Goal: Information Seeking & Learning: Learn about a topic

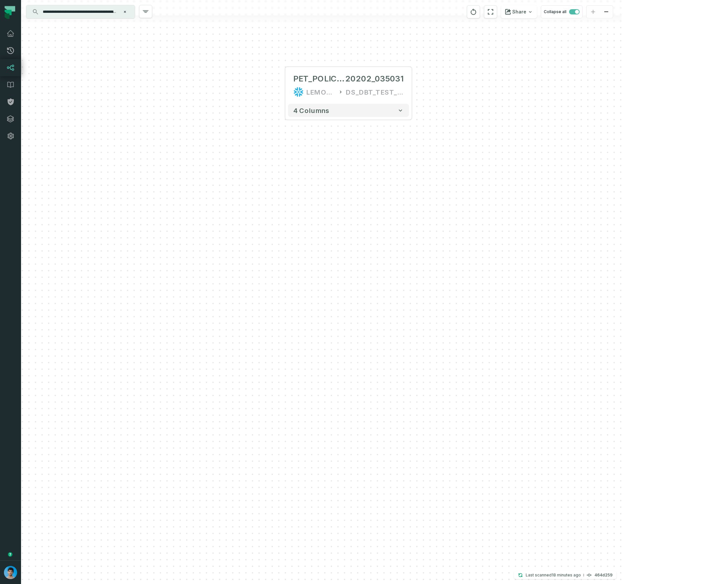
click at [60, 12] on input "**********" at bounding box center [80, 12] width 82 height 11
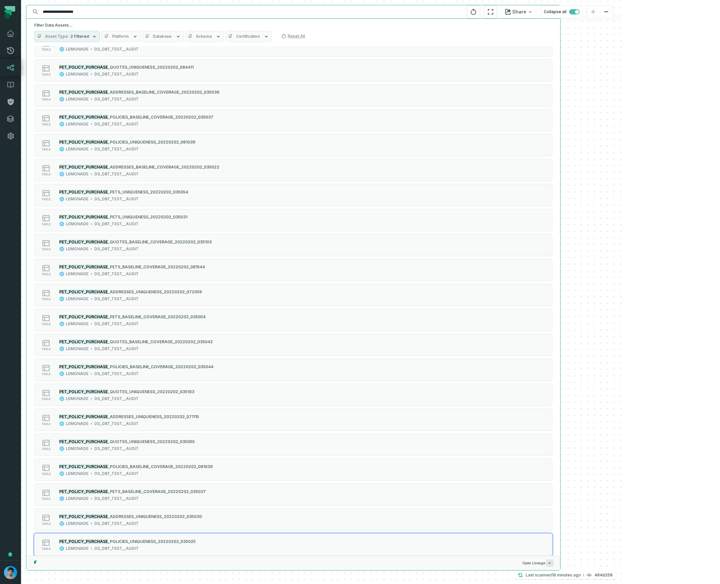
scroll to position [10, 0]
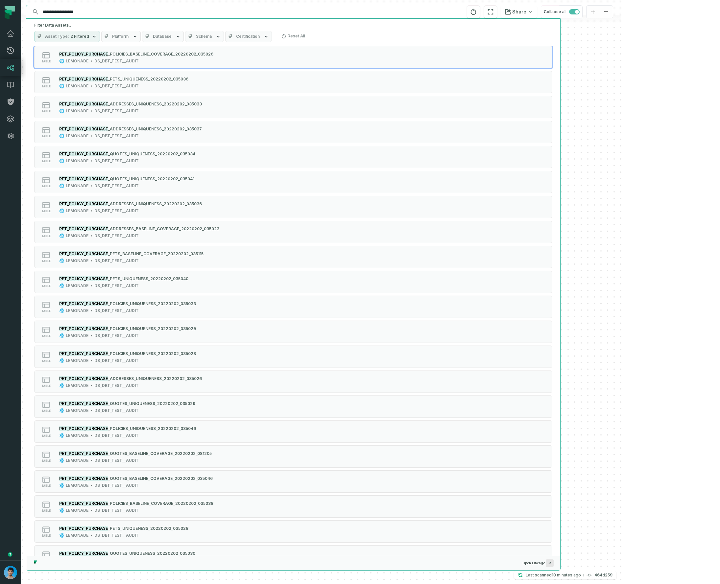
type input "**********"
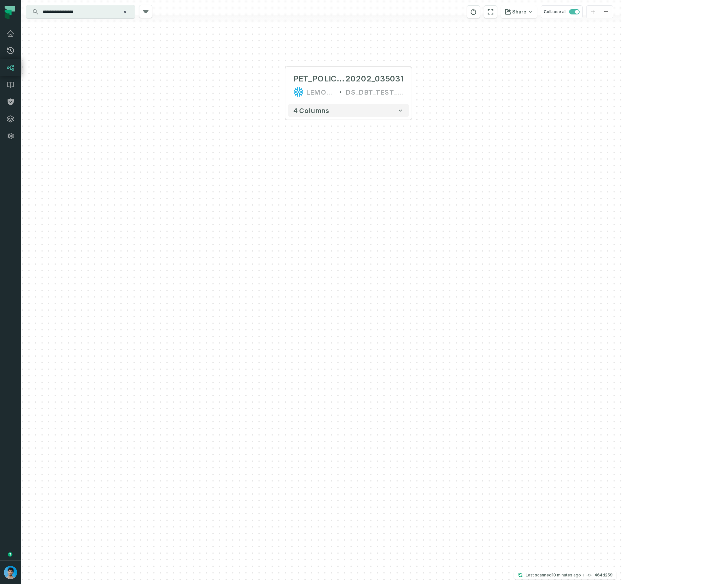
click at [104, 14] on input "**********" at bounding box center [80, 12] width 82 height 11
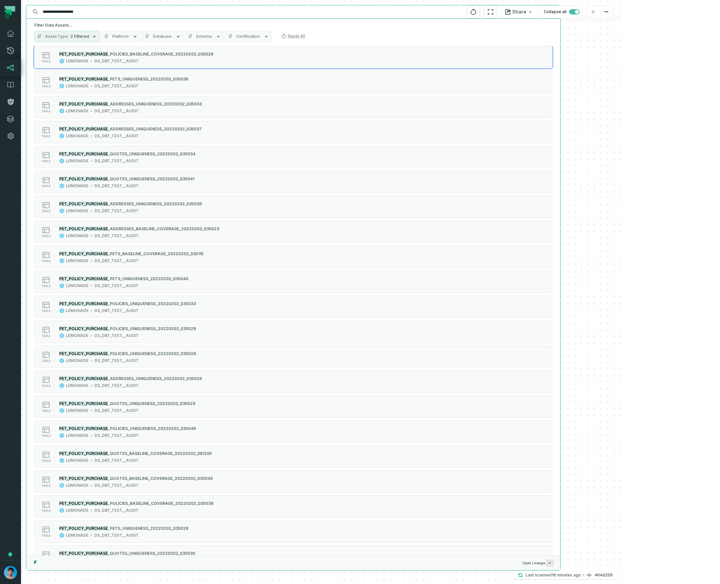
scroll to position [1995, 0]
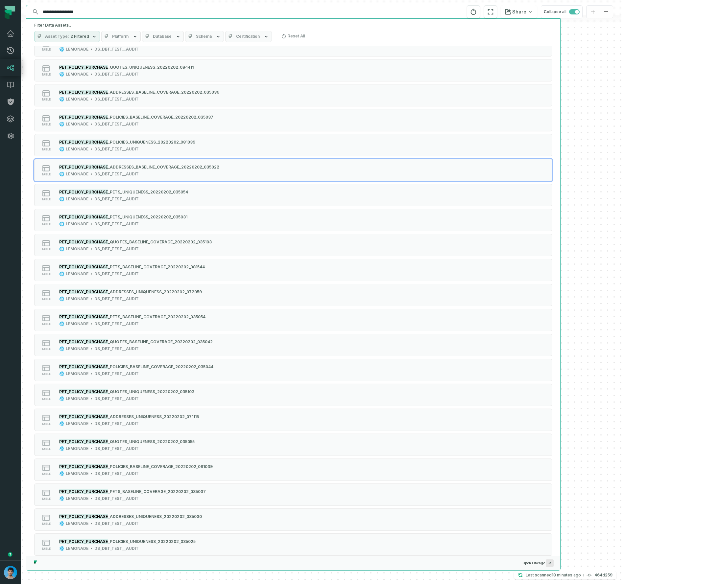
click at [619, 250] on div "PET_POLICY_PURCHASE_POLICIES_UNIQUENESS_202 20202_035031 LEMONADE DS_DBT_TEST__…" at bounding box center [321, 292] width 600 height 584
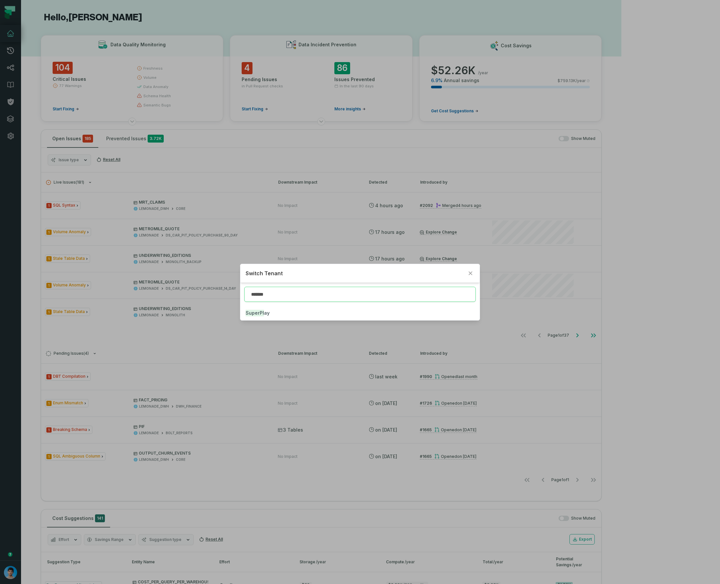
type input "*******"
click button "SuperPl ay" at bounding box center [359, 313] width 239 height 14
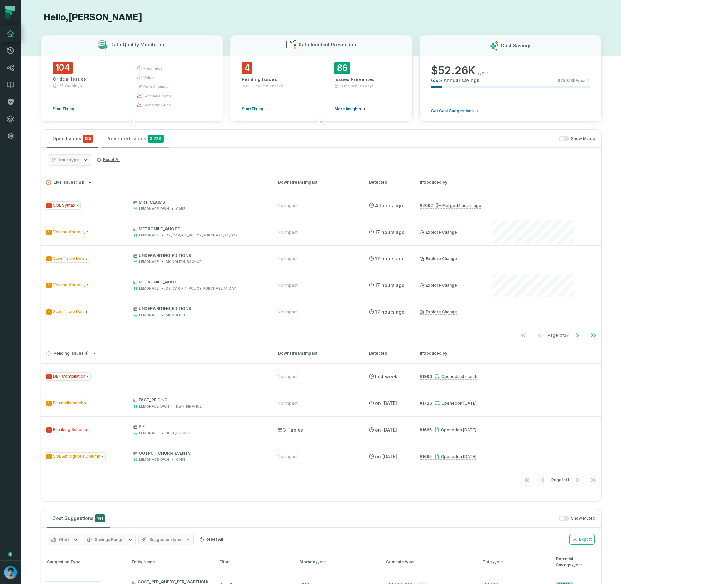
click at [125, 143] on button "Prevented Issues 3.72K" at bounding box center [135, 139] width 68 height 18
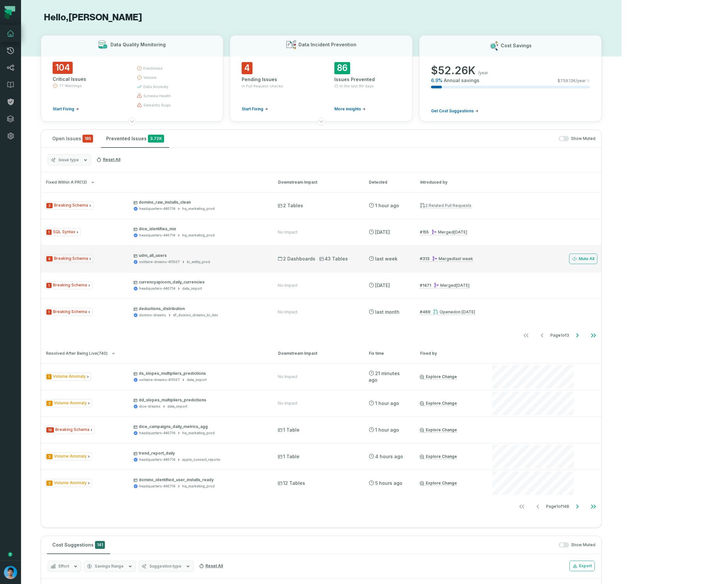
click at [86, 258] on span "6 Breaking Schema" at bounding box center [69, 259] width 48 height 8
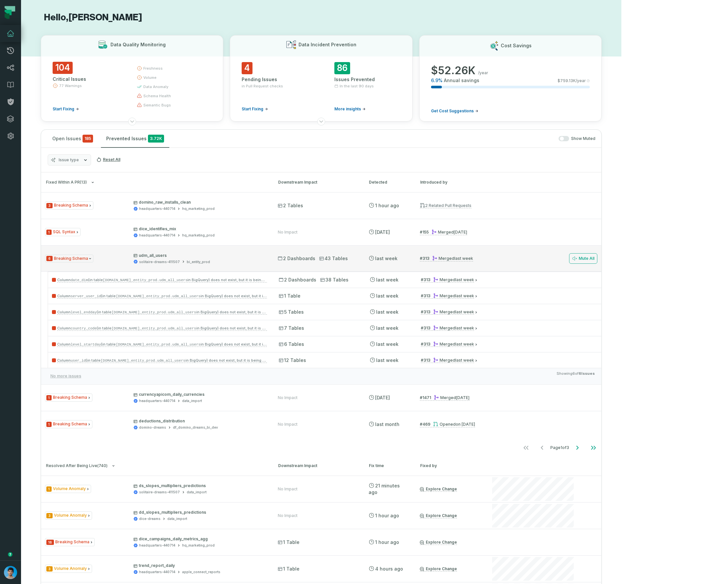
click at [94, 260] on div "6 Breaking Schema udm_all_users solitaire-dreams-411507 bi_entity_prod" at bounding box center [155, 259] width 221 height 12
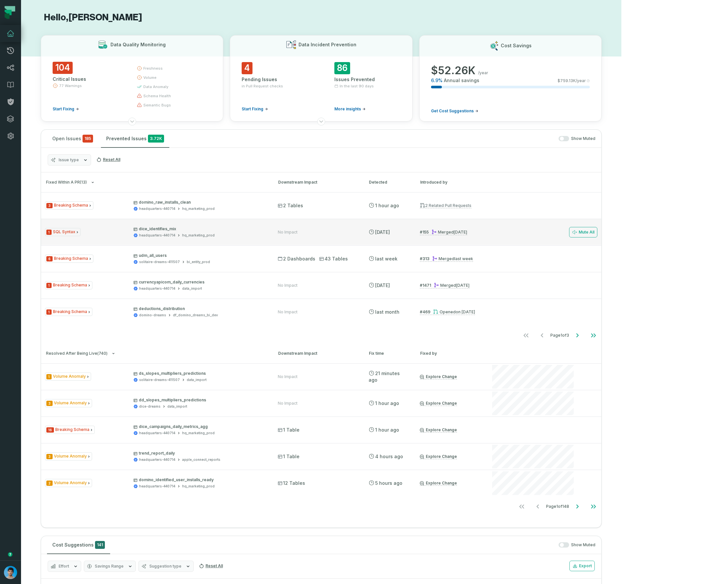
click at [98, 232] on div "1 SQL Syntax dice_identifies_mix headquarters-440714 hq_marketing_prod" at bounding box center [155, 232] width 221 height 12
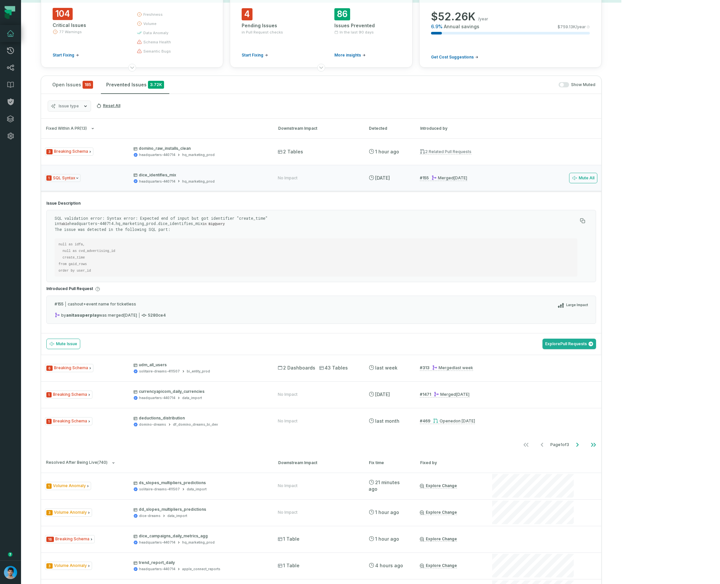
scroll to position [53, 0]
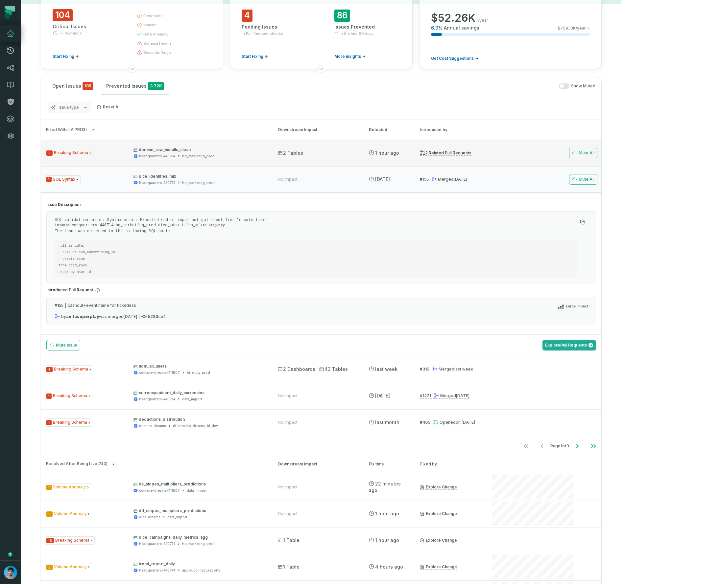
click at [97, 156] on div "3 Breaking Schema domino_raw_installs_clean headquarters-440714 hq_marketing_pr…" at bounding box center [155, 153] width 221 height 12
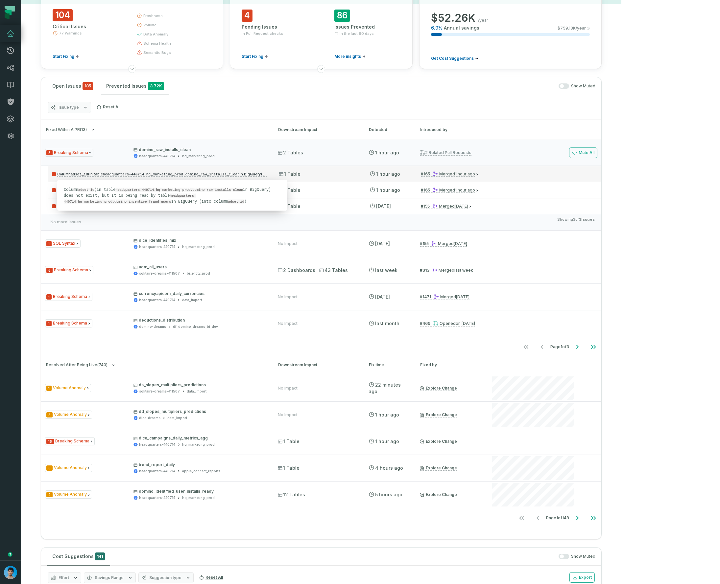
click at [116, 175] on code "headquarters-440714.hq_marketing_prod.domino_raw_installs_clean" at bounding box center [171, 175] width 137 height 4
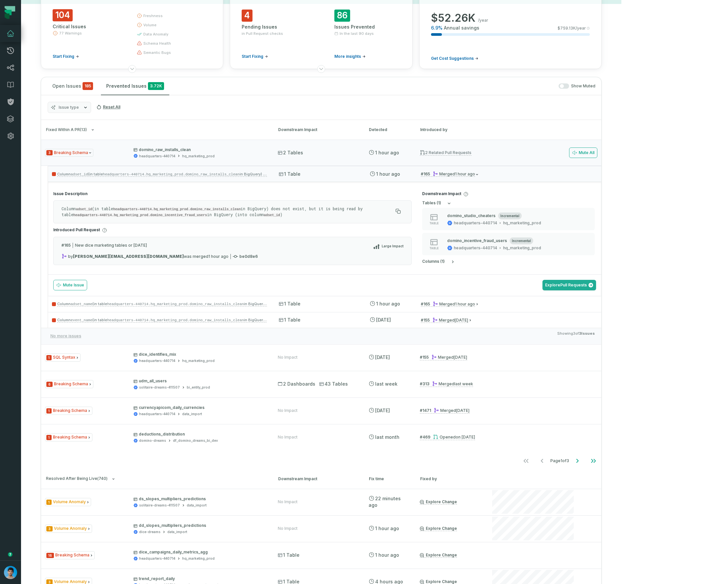
click at [85, 208] on code "adset_id" at bounding box center [84, 209] width 16 height 4
copy code "adset_id"
click at [307, 175] on div "Column adset_id (in table headquarters-440714.hq_marketing_prod.domino_raw_inst…" at bounding box center [324, 174] width 553 height 16
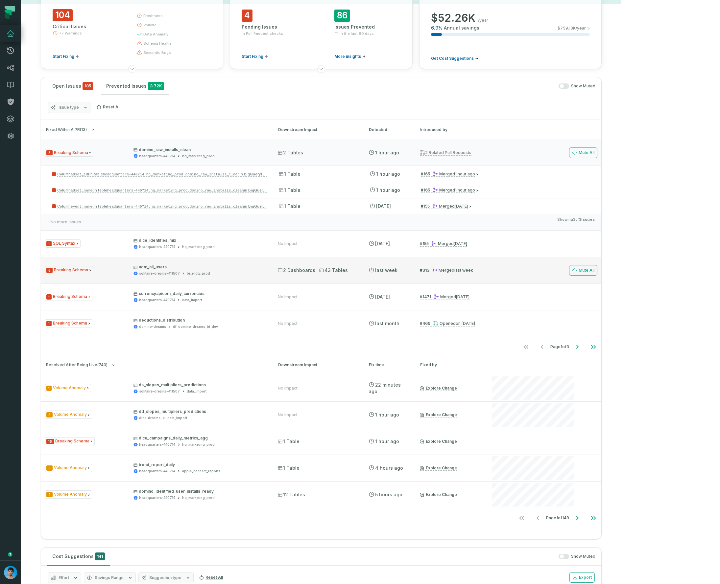
click at [113, 268] on div "6 Breaking Schema udm_all_users solitaire-dreams-411507 bi_entity_prod" at bounding box center [155, 271] width 221 height 12
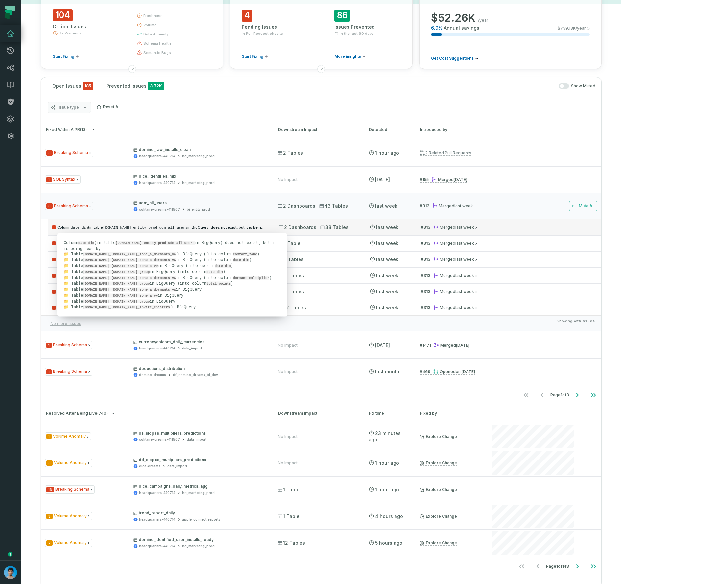
click at [162, 226] on code "solitaire-dreams-411507.bi_entity_prod.udm_all_users" at bounding box center [145, 228] width 84 height 4
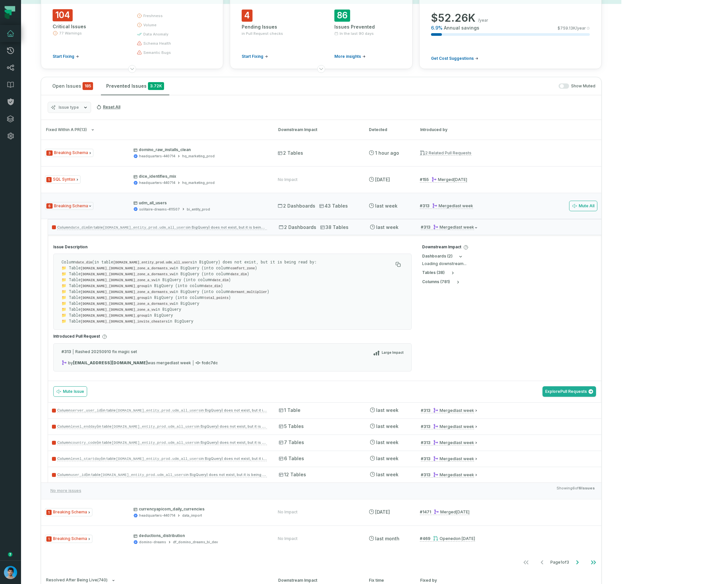
click at [84, 264] on p "Column date_dim (in table solitaire-dreams-411507.bi_entity_prod.udm_all_users …" at bounding box center [226, 291] width 331 height 65
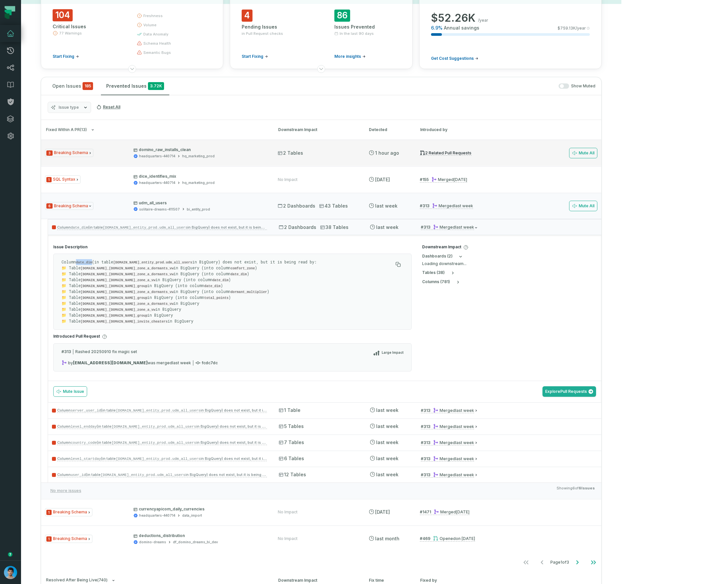
copy code "date_dim"
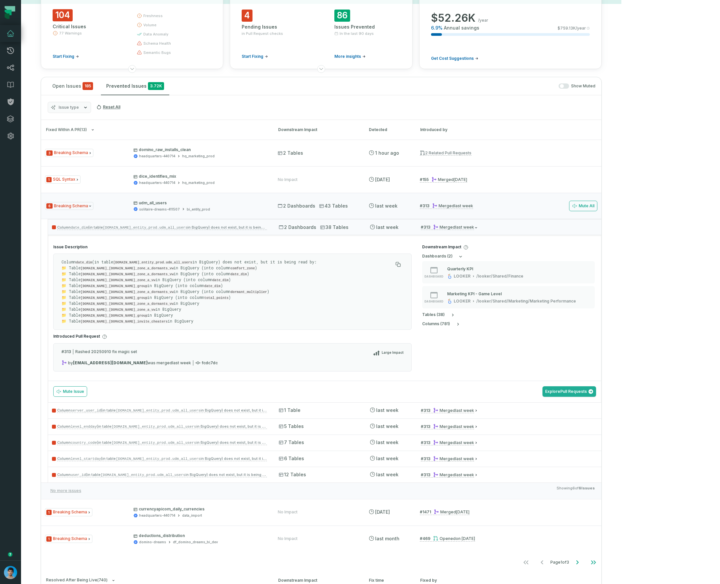
click at [192, 262] on code "solitaire-dreams-411507.bi_entity_prod.udm_all_users" at bounding box center [152, 263] width 79 height 4
click at [192, 263] on code "solitaire-dreams-411507.bi_entity_prod.udm_all_users" at bounding box center [152, 263] width 79 height 4
copy code "udm_all_users"
click at [304, 229] on div "Column date_dim (in table solitaire-dreams-411507.bi_entity_prod.udm_all_users …" at bounding box center [324, 227] width 553 height 16
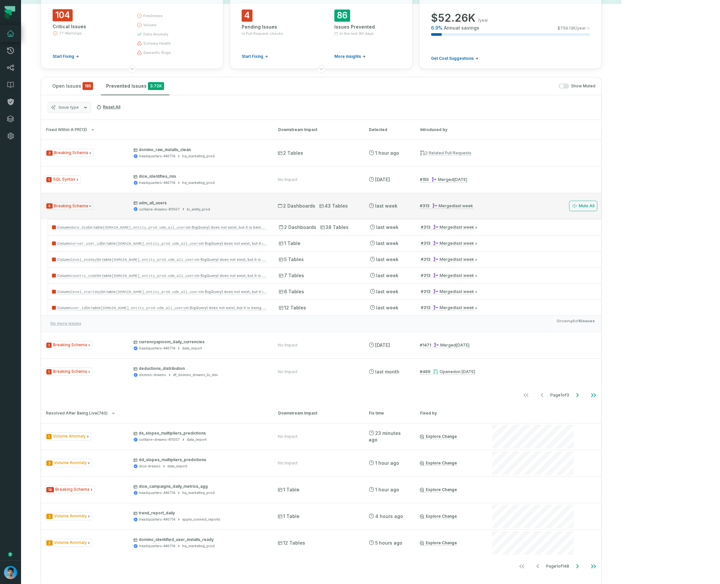
click at [239, 204] on p "udm_all_users" at bounding box center [199, 202] width 132 height 5
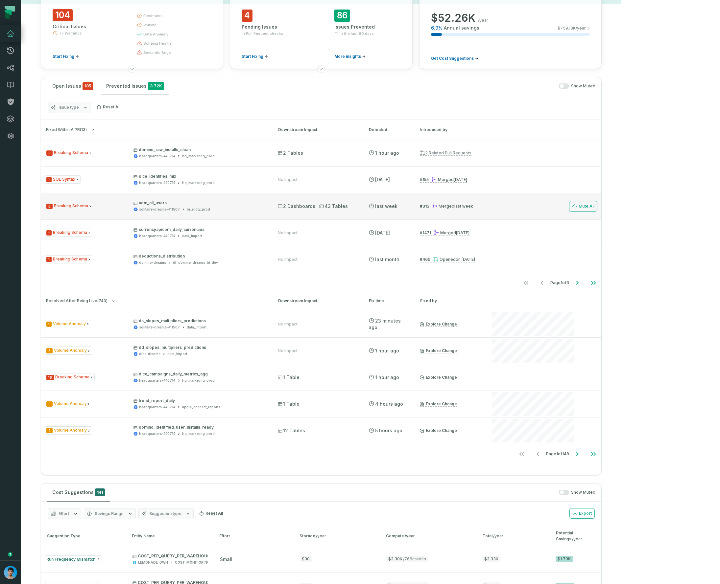
click at [125, 214] on div "6 Breaking Schema udm_all_users solitaire-dreams-411507 bi_entity_prod 2 Dashbo…" at bounding box center [321, 206] width 560 height 26
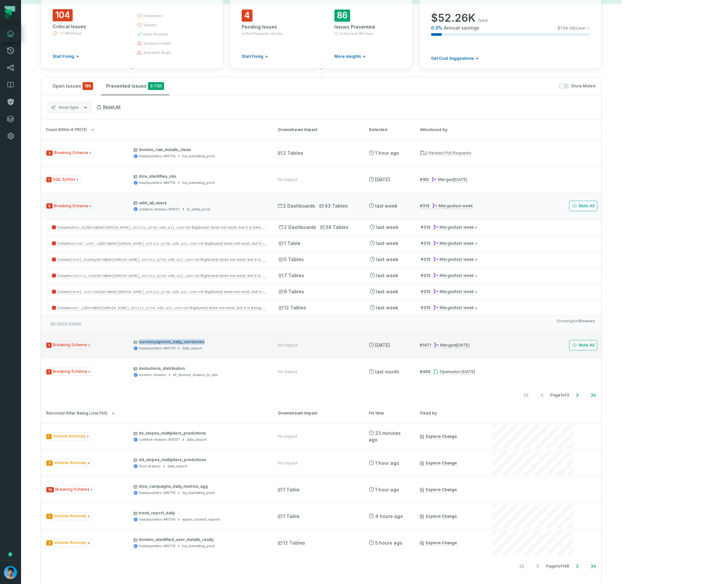
click at [119, 354] on div "1 Breaking Schema currencyapicom_daily_currencies headquarters-440714 data_impo…" at bounding box center [321, 345] width 560 height 26
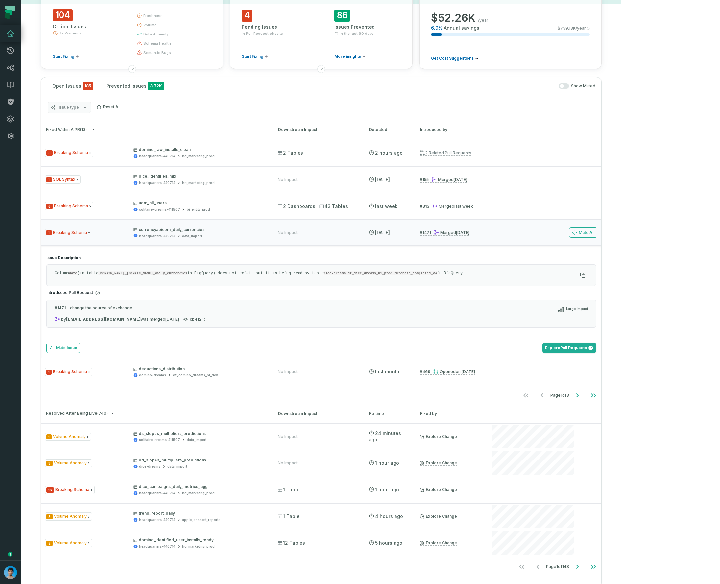
click at [187, 274] on code "headquarters-440714.data_import.currencyapicom_daily_currencies" at bounding box center [142, 273] width 89 height 4
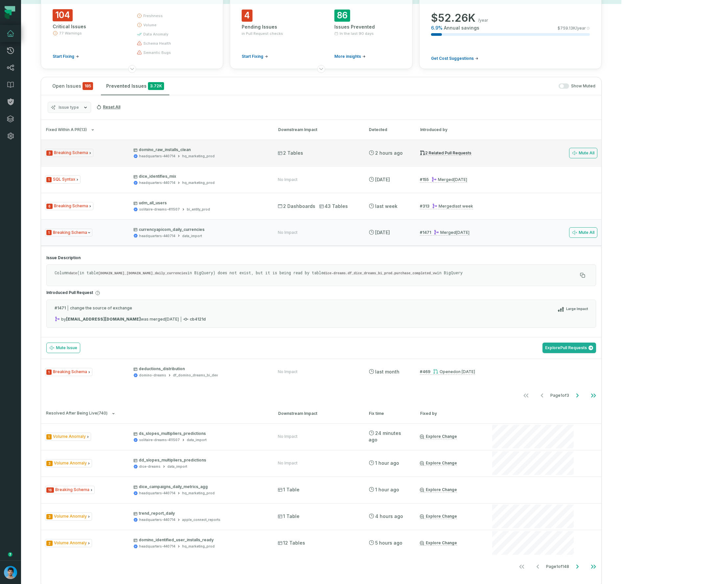
copy code "currencyapicom_daily_currencies"
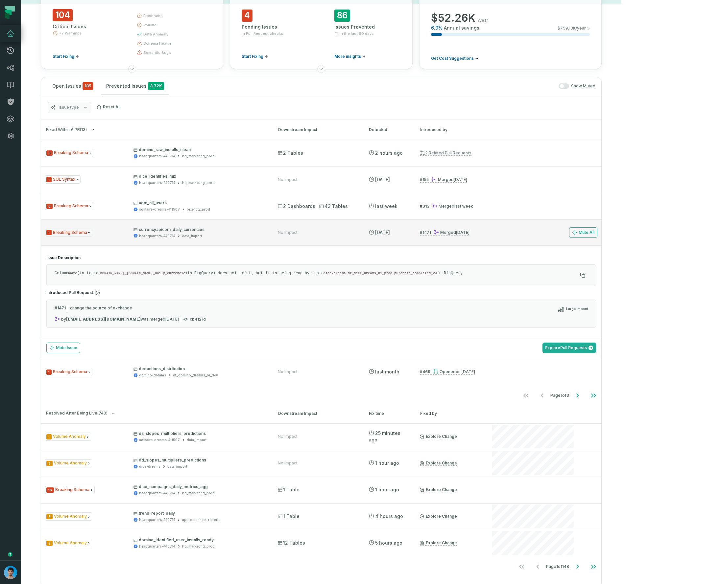
click at [113, 234] on div "1 Breaking Schema currencyapicom_daily_currencies headquarters-440714 data_impo…" at bounding box center [155, 233] width 221 height 12
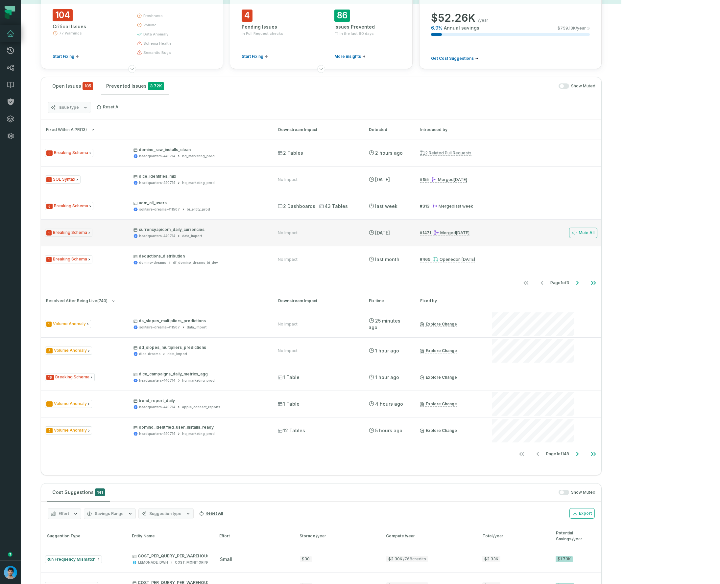
click at [126, 234] on div "1 Breaking Schema currencyapicom_daily_currencies headquarters-440714 data_impo…" at bounding box center [155, 233] width 221 height 12
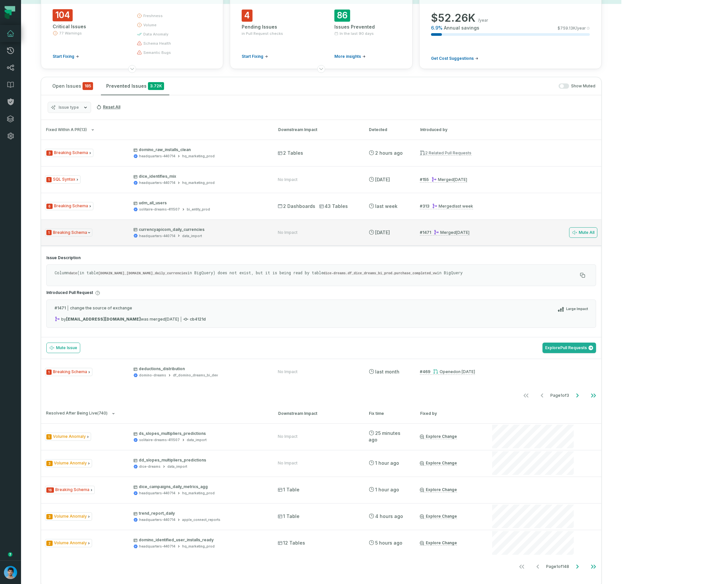
click at [124, 233] on div "1 Breaking Schema currencyapicom_daily_currencies headquarters-440714 data_impo…" at bounding box center [155, 233] width 221 height 12
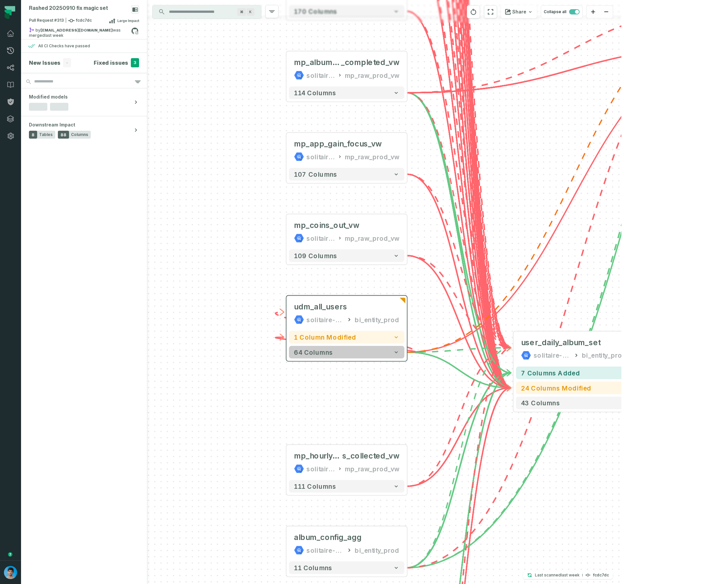
click at [335, 353] on button "64 columns" at bounding box center [346, 352] width 115 height 12
click at [342, 354] on button "64 columns" at bounding box center [346, 352] width 115 height 12
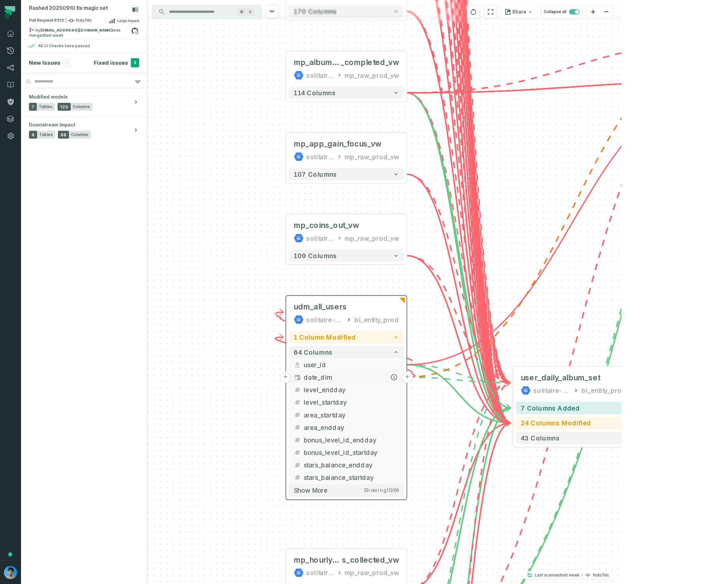
click at [374, 374] on span "date_dim" at bounding box center [351, 378] width 95 height 10
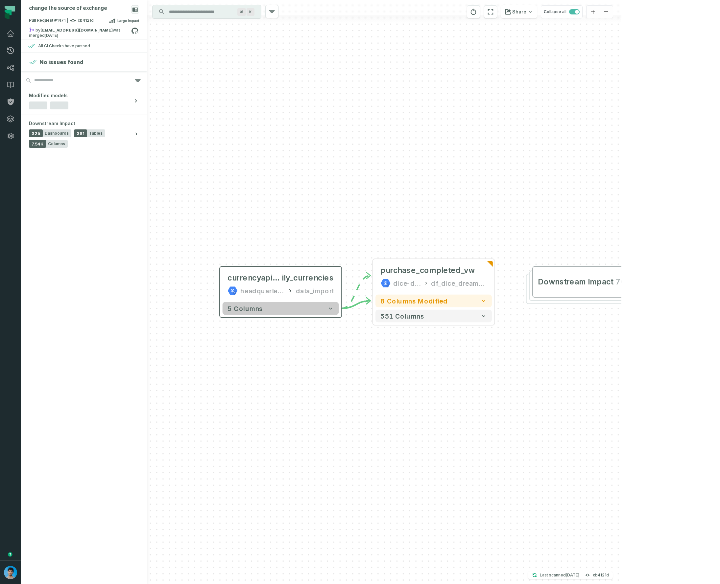
click at [274, 313] on button "5 columns" at bounding box center [280, 308] width 116 height 12
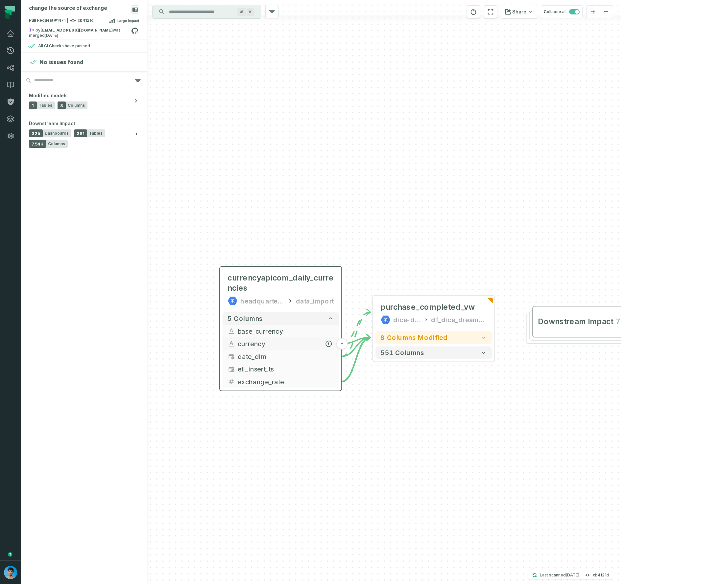
click at [267, 343] on span "currency" at bounding box center [286, 344] width 96 height 10
